Goal: Check status: Check status

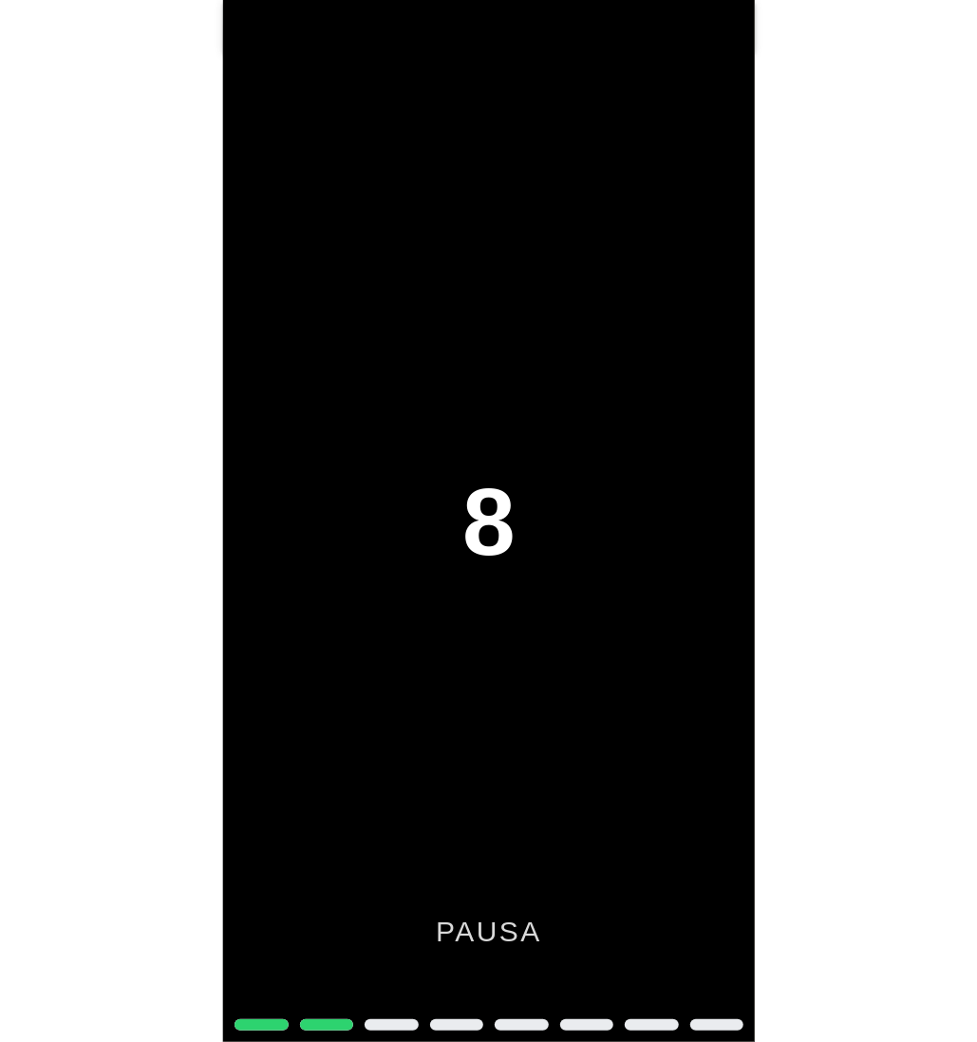
scroll to position [7639, 0]
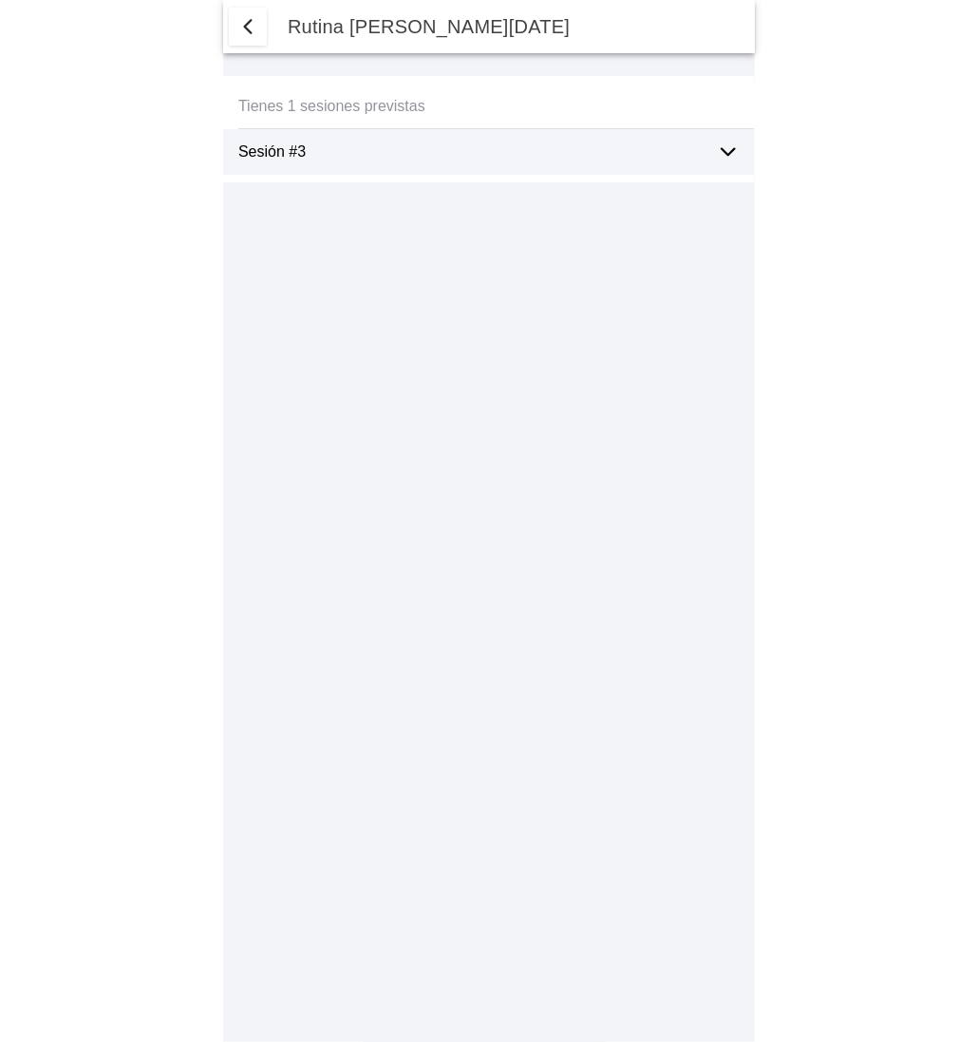
click at [348, 155] on ion-label "Sesión #3" at bounding box center [469, 151] width 463 height 17
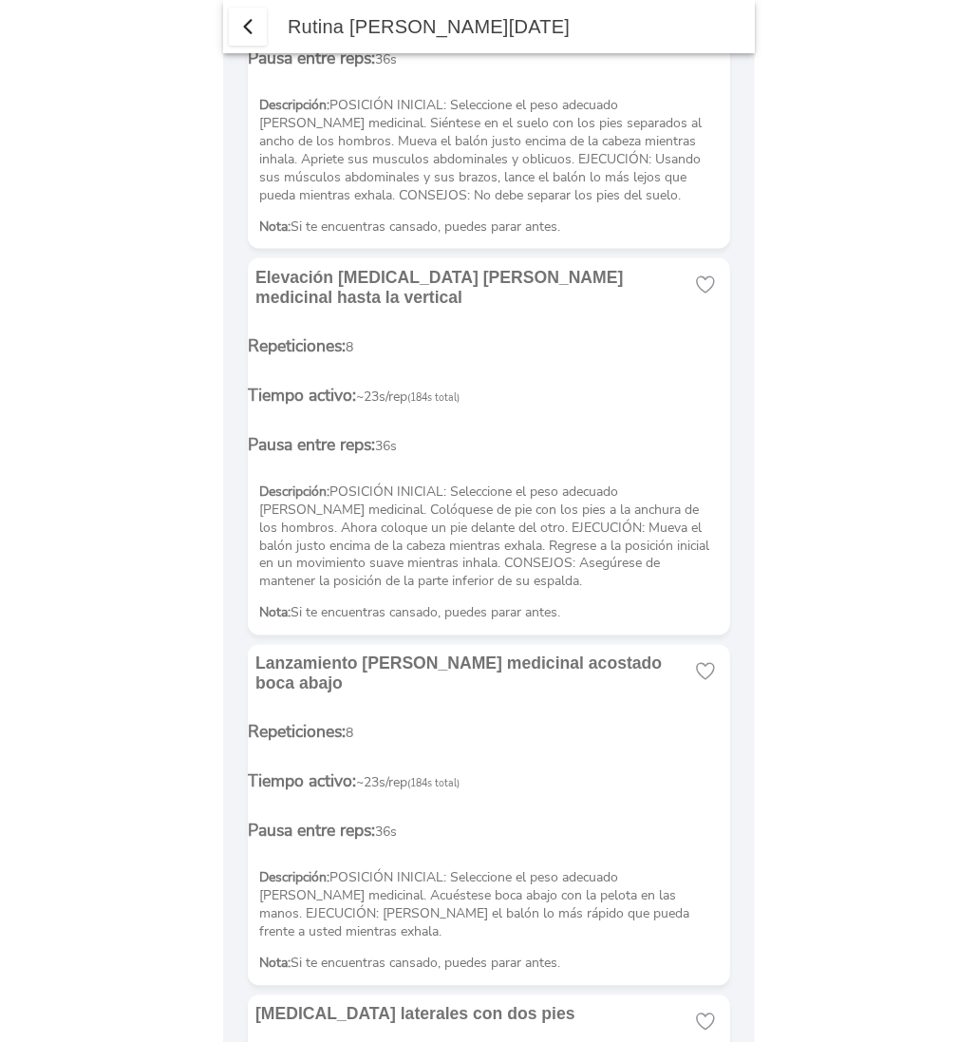
scroll to position [3839, 0]
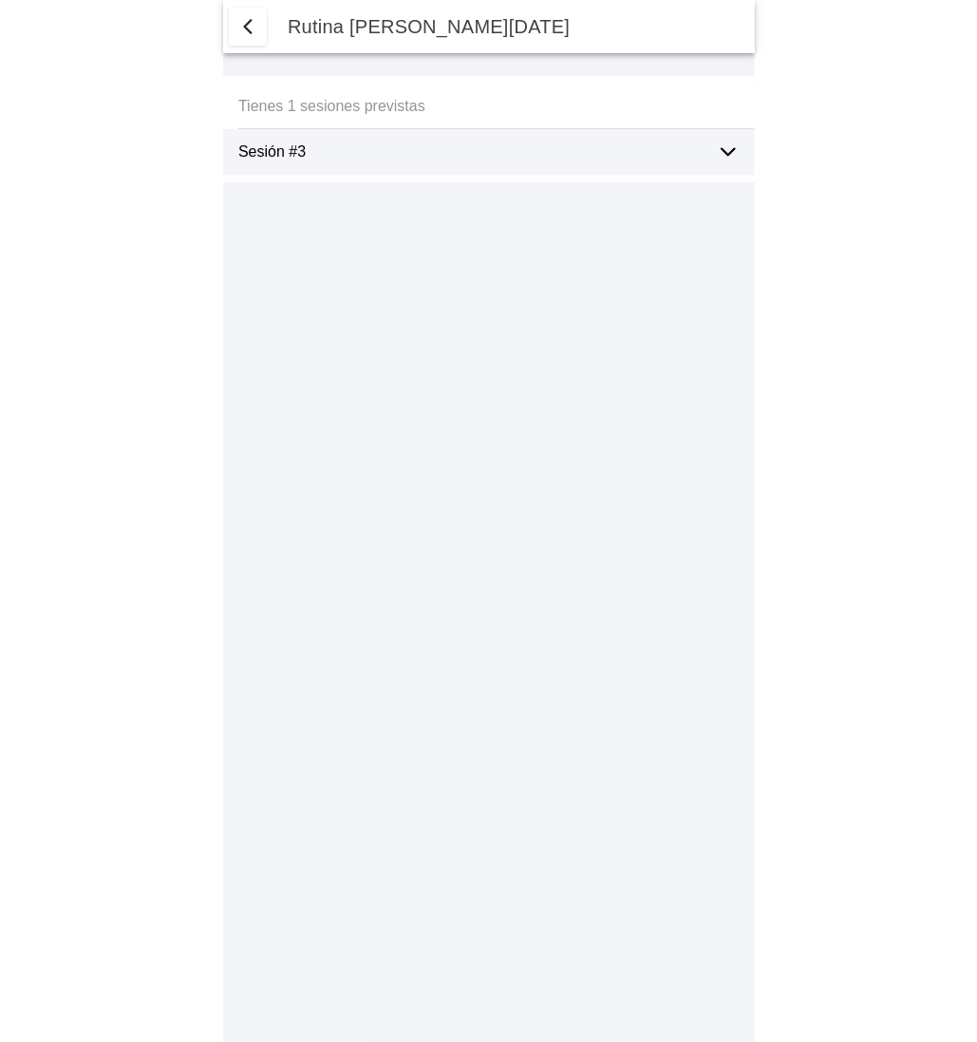
click at [362, 155] on ion-label "Sesión #3" at bounding box center [469, 151] width 463 height 17
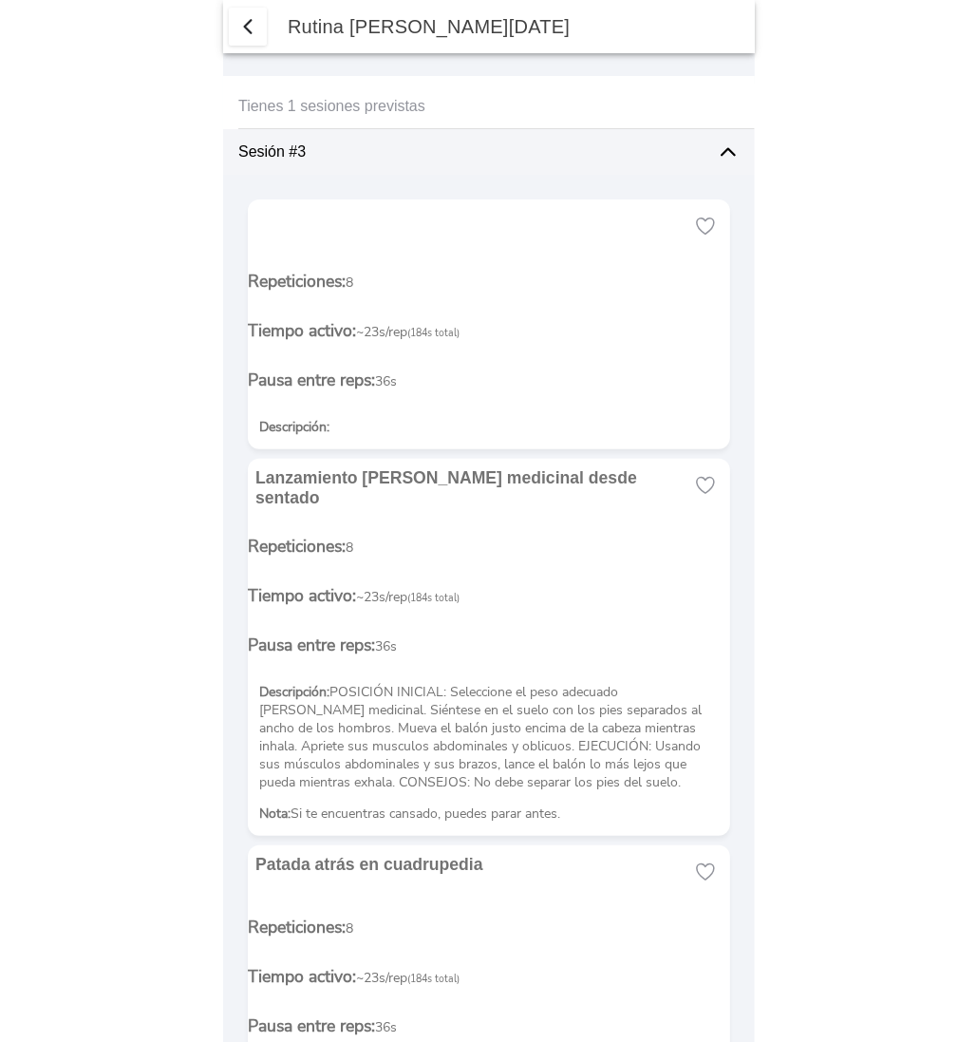
click at [249, 26] on span "button" at bounding box center [247, 26] width 23 height 23
